Goal: Task Accomplishment & Management: Manage account settings

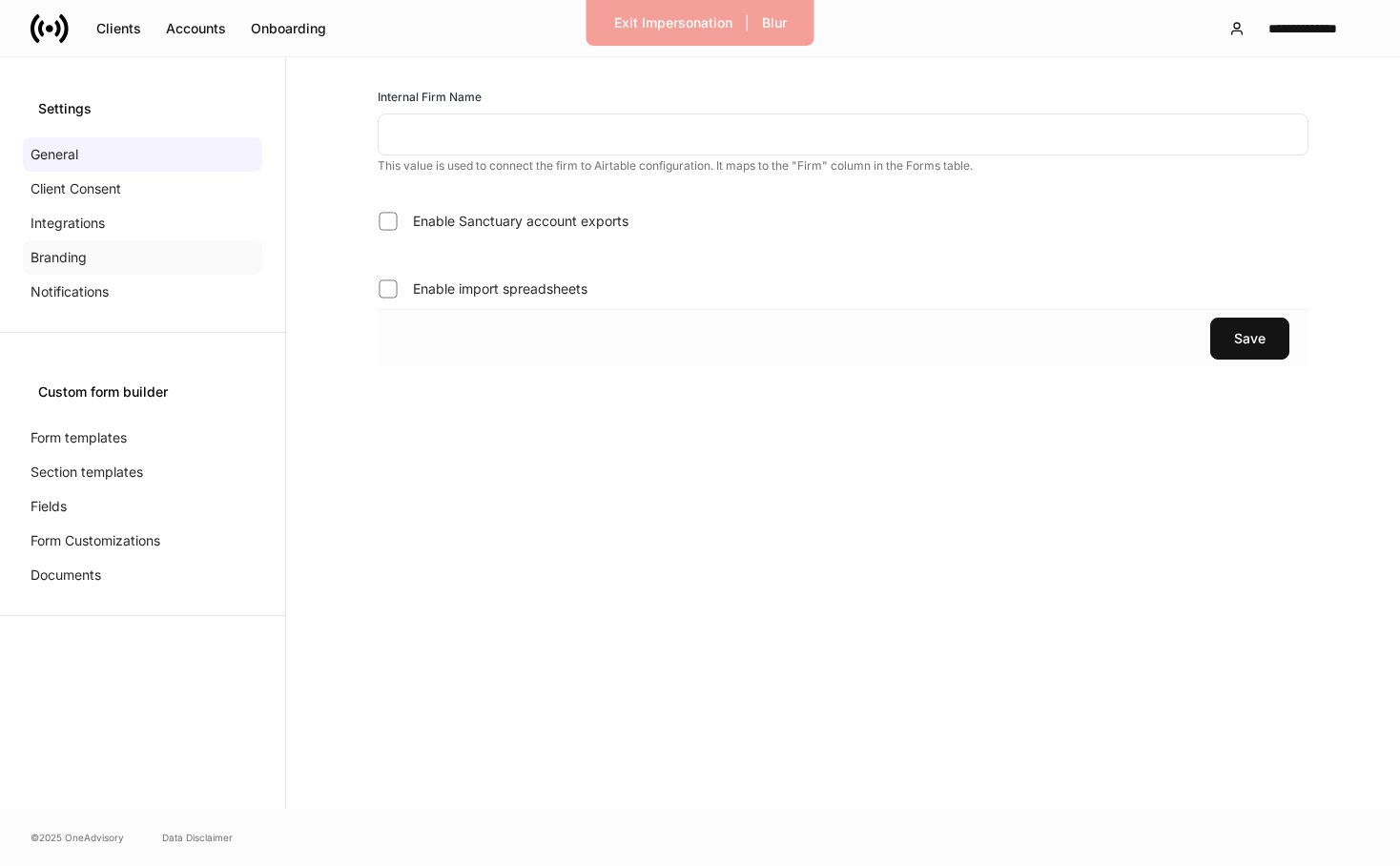
click at [139, 256] on div "Branding" at bounding box center [143, 257] width 239 height 34
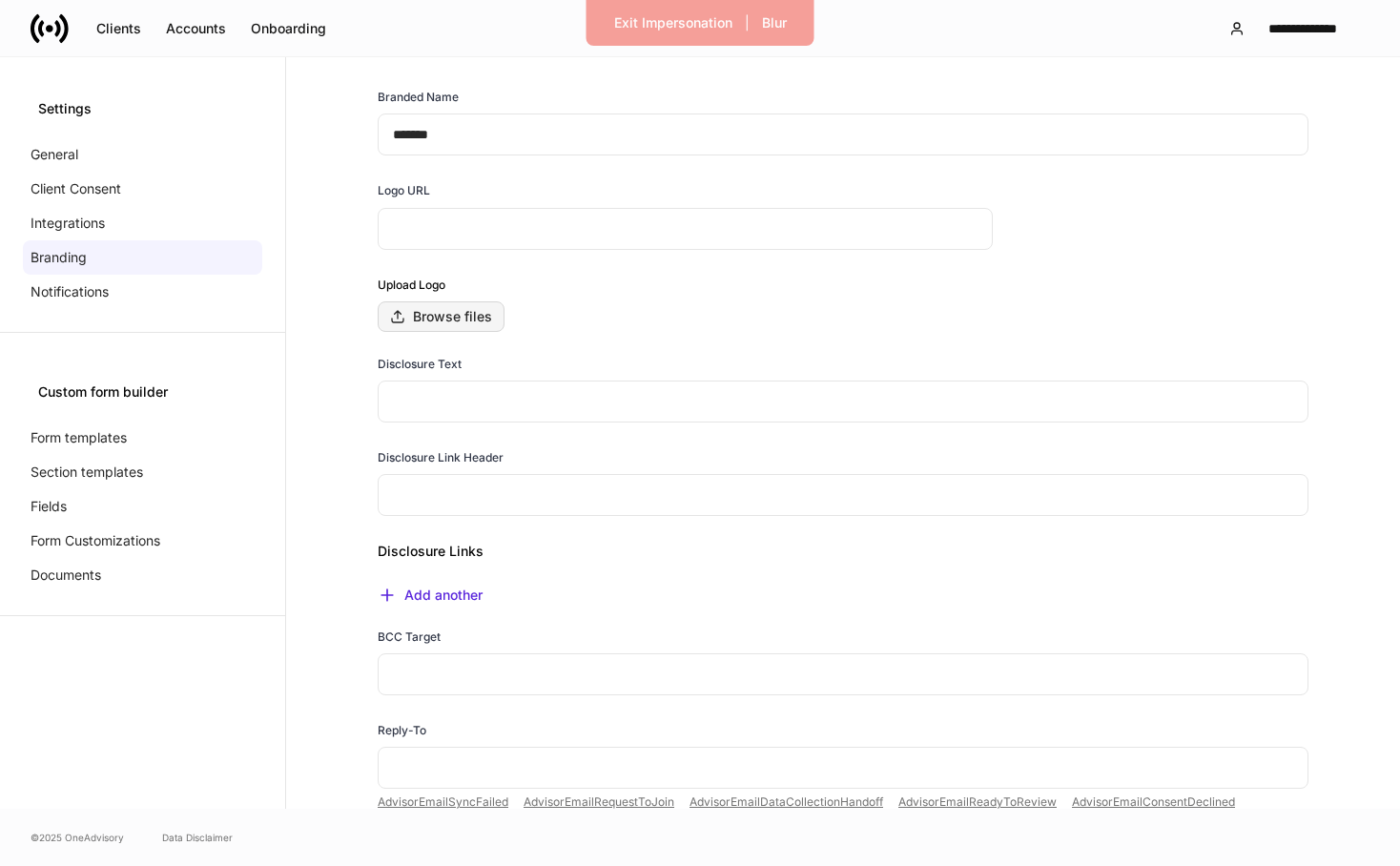
click at [472, 322] on div "Browse files" at bounding box center [440, 317] width 102 height 16
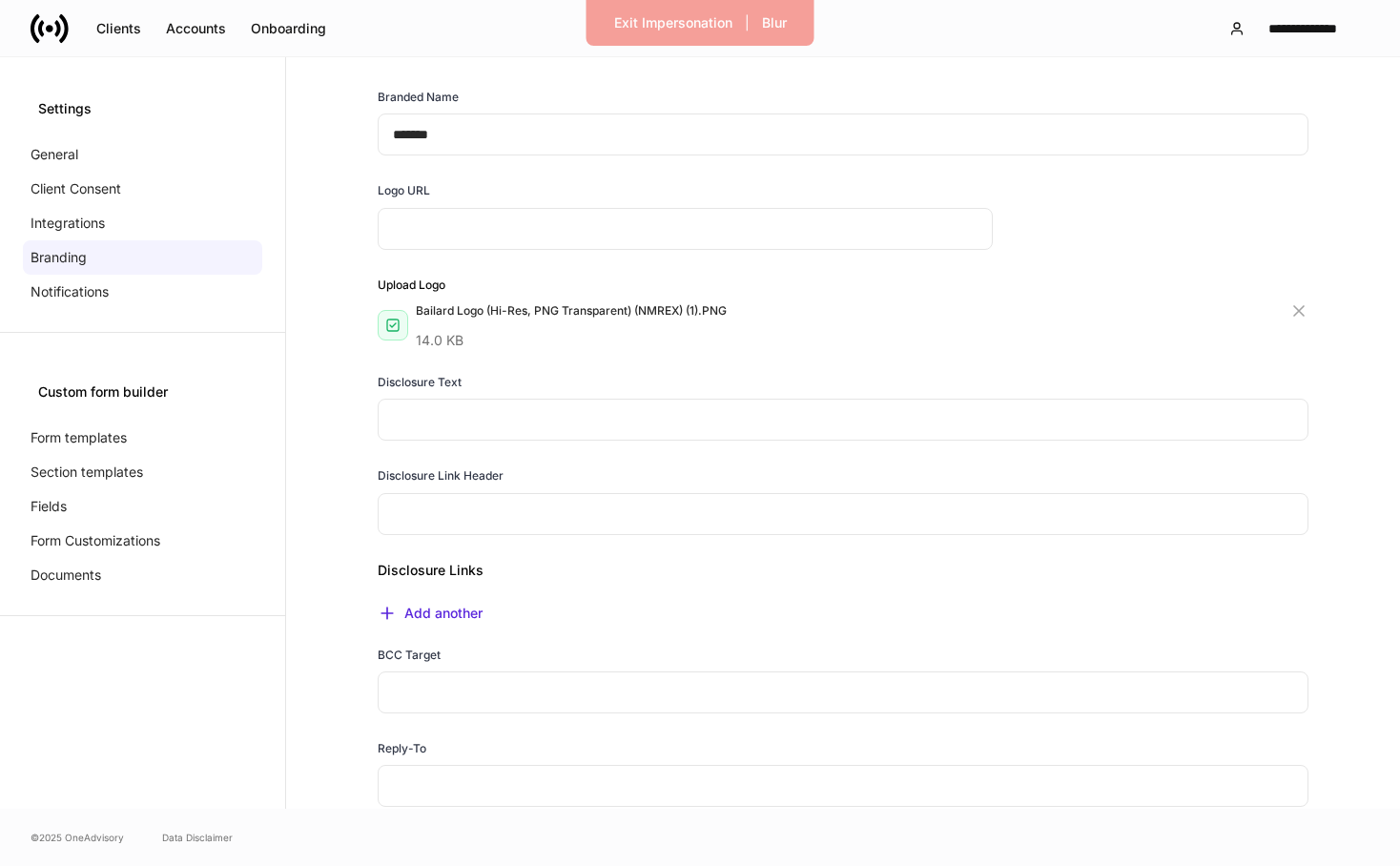
type input "**********"
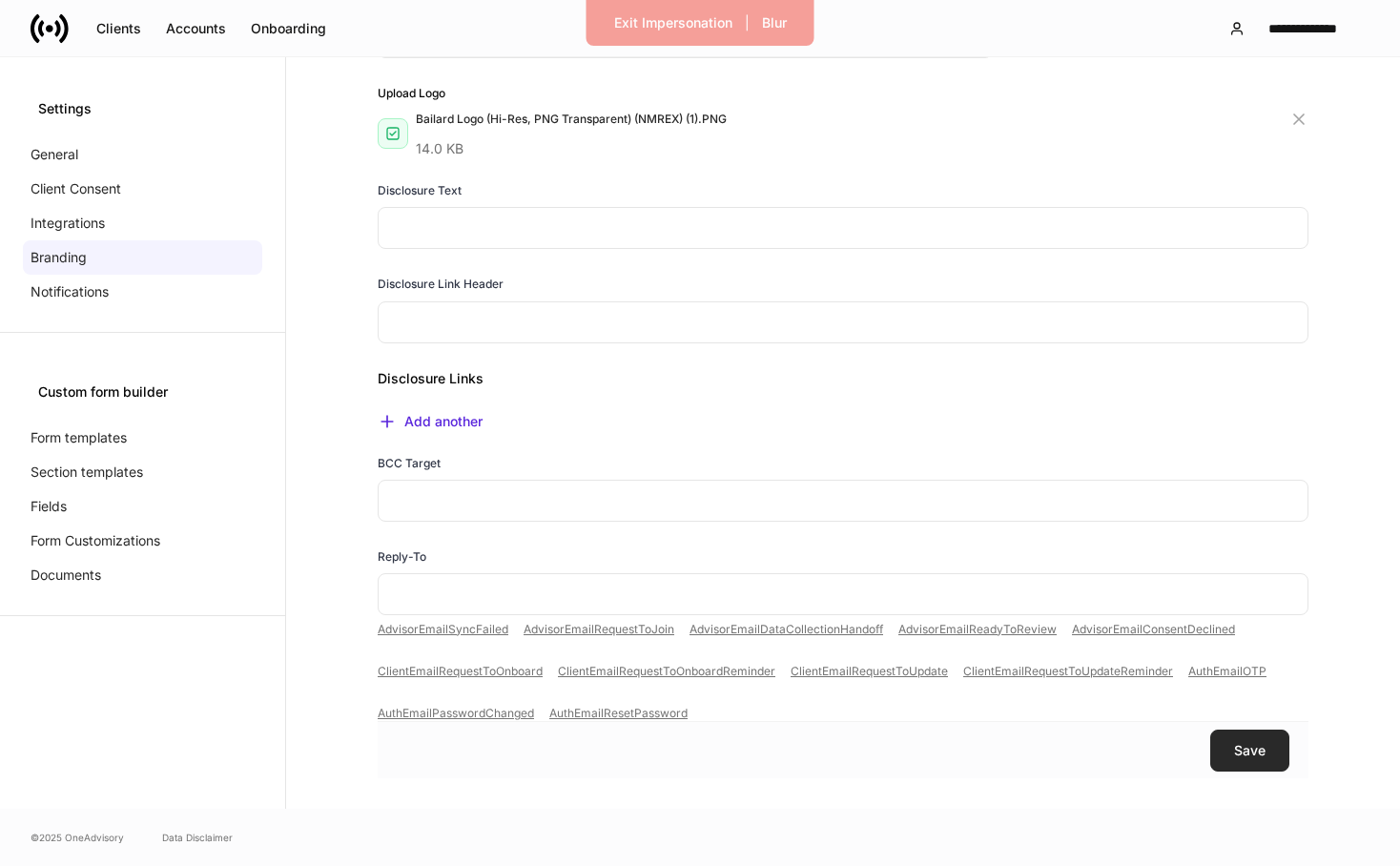
click at [1269, 762] on button "Save" at bounding box center [1248, 750] width 79 height 42
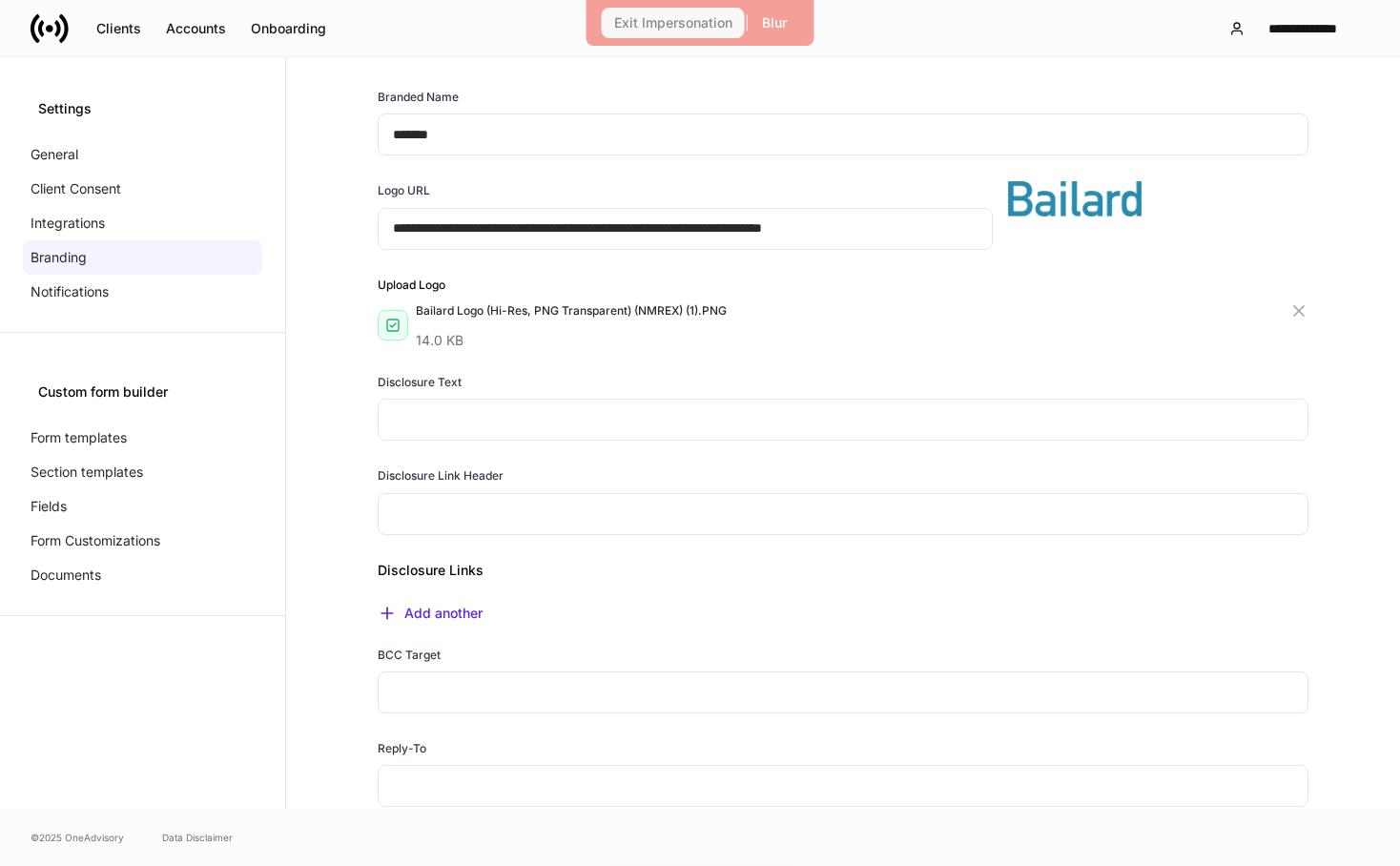
click at [650, 25] on div "Exit Impersonation" at bounding box center [673, 23] width 119 height 14
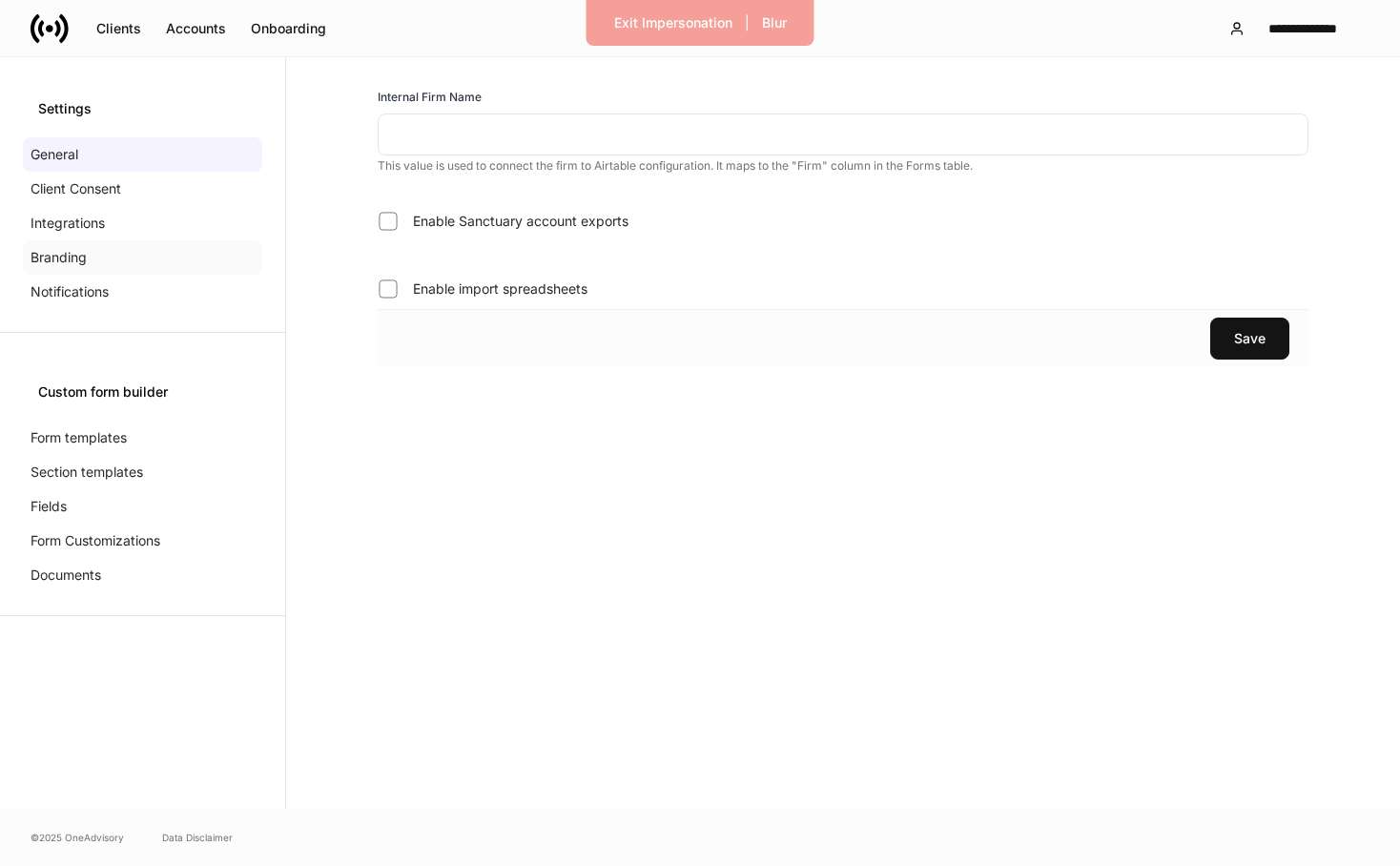
click at [100, 263] on div "Branding" at bounding box center [143, 257] width 239 height 34
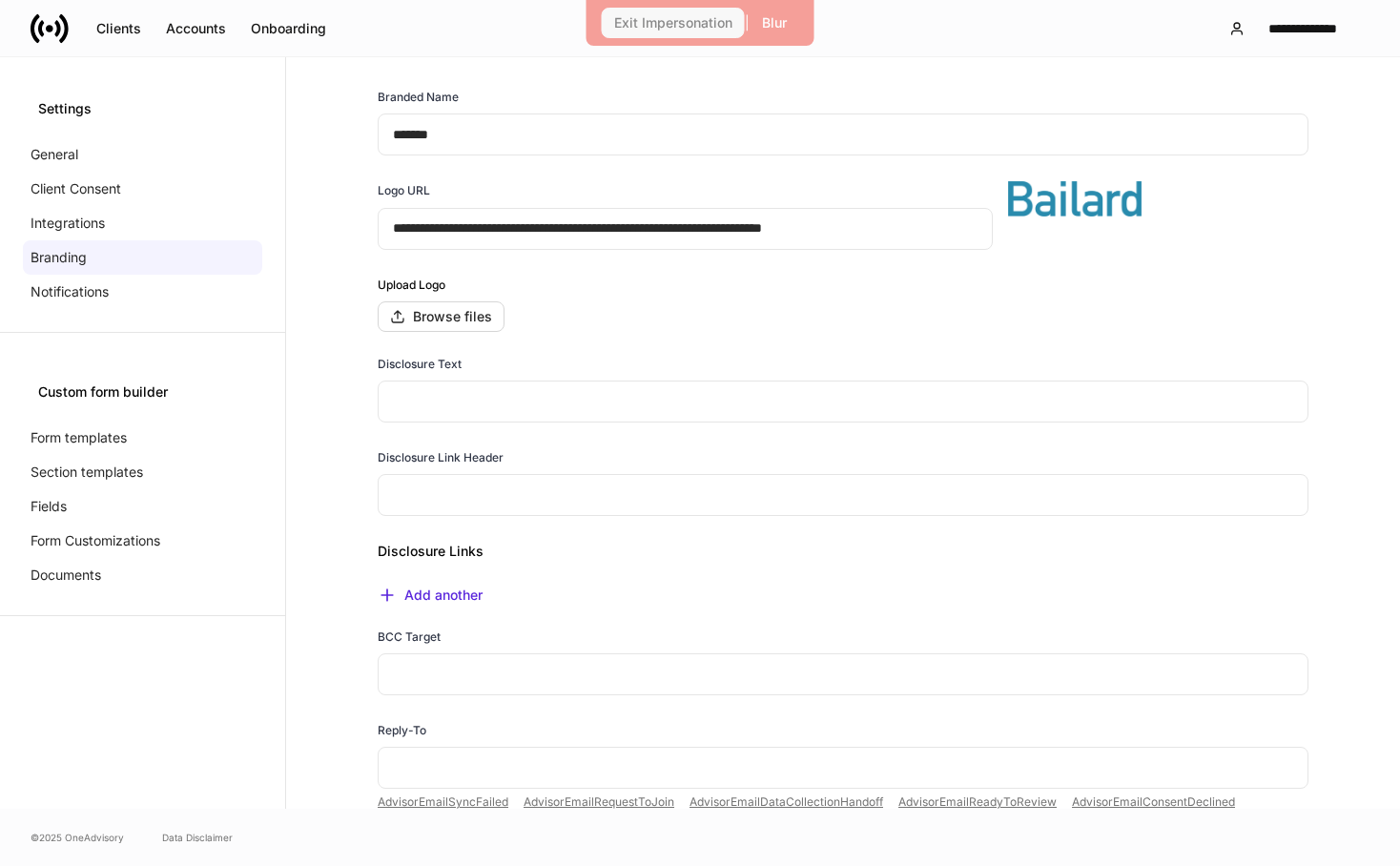
click at [693, 25] on div "Exit Impersonation" at bounding box center [673, 23] width 119 height 14
